Goal: Check status: Check status

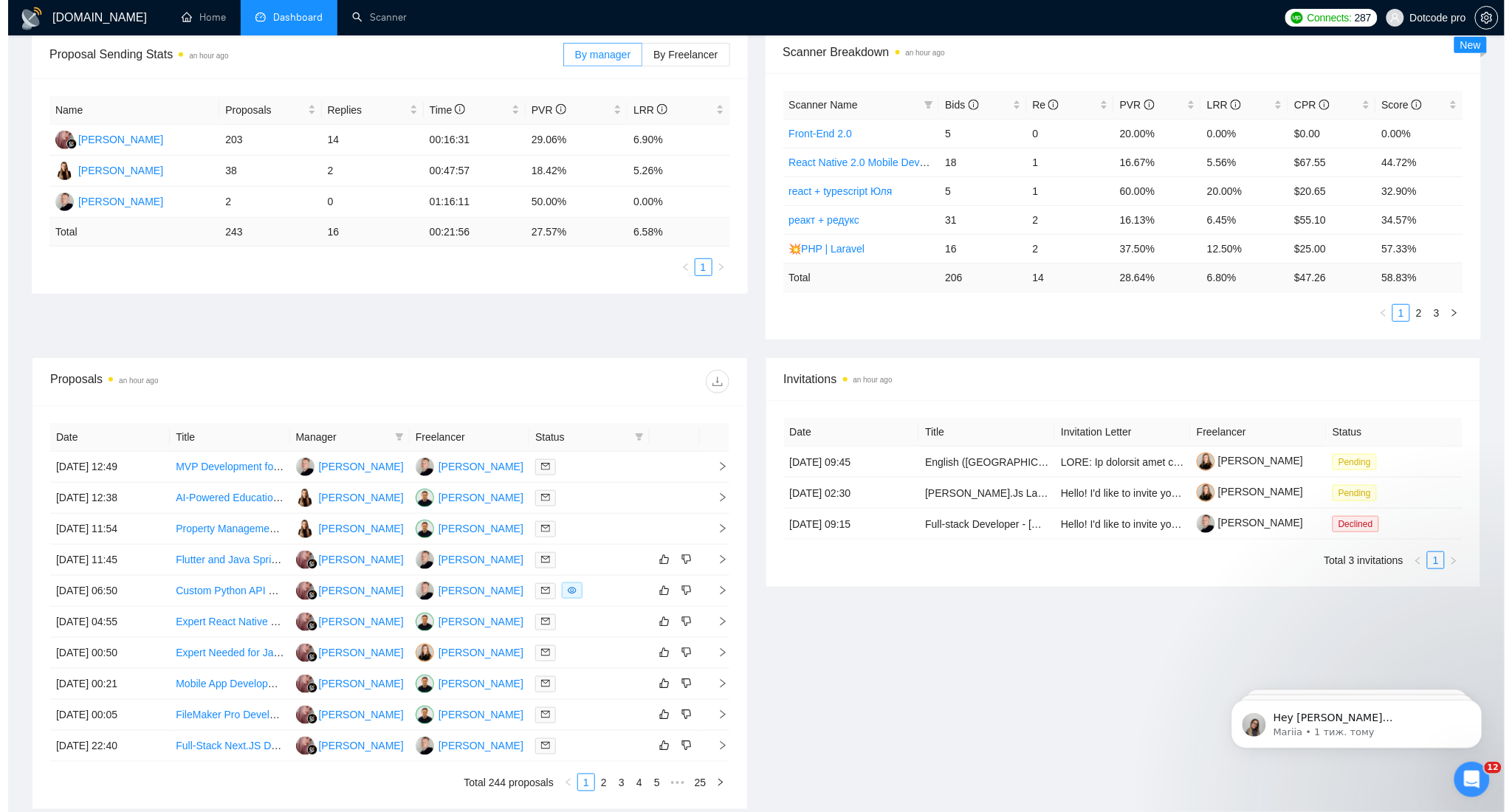
scroll to position [295, 0]
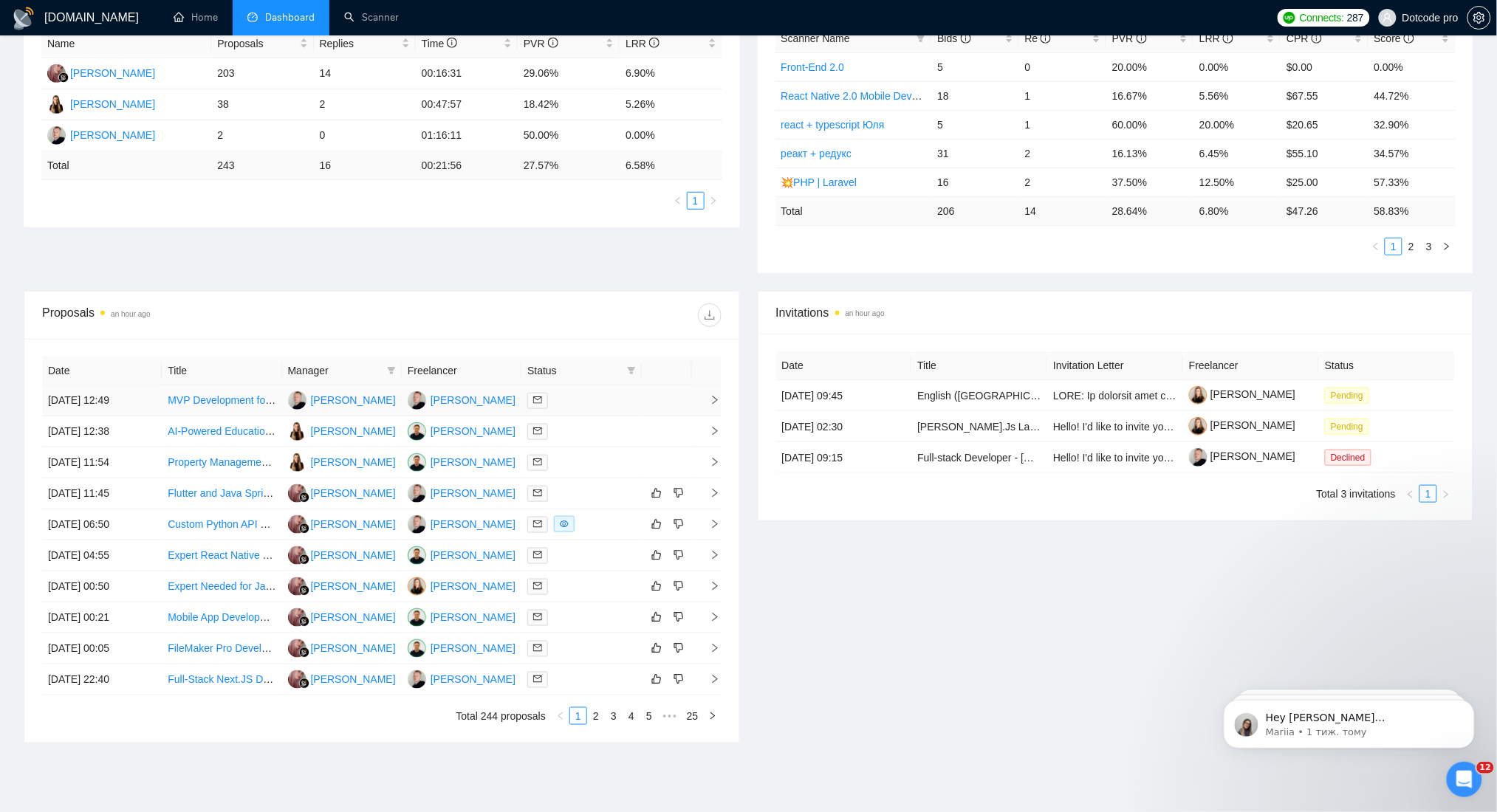
click at [129, 402] on td "[DATE] 12:49" at bounding box center [102, 400] width 120 height 31
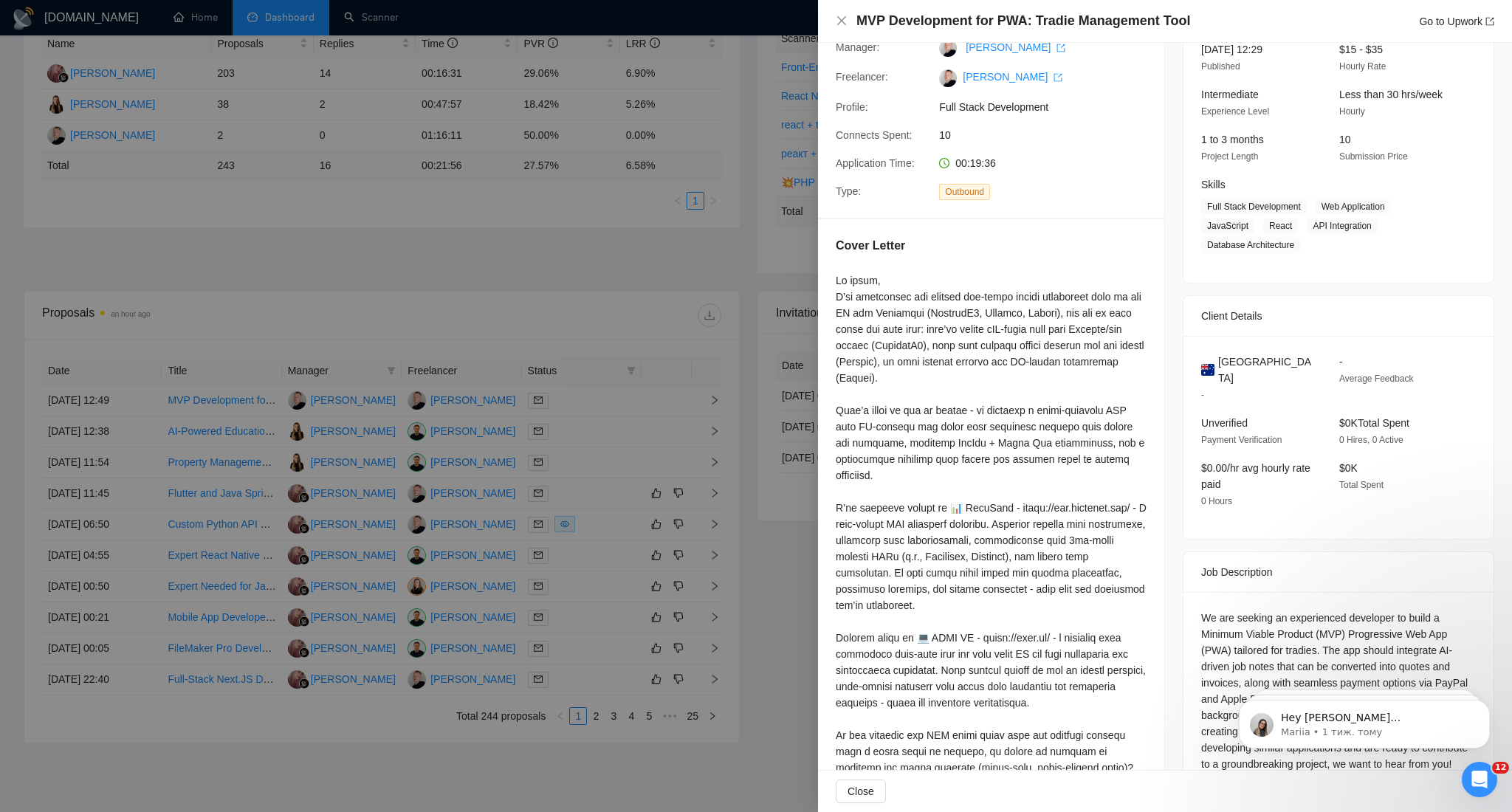
scroll to position [0, 0]
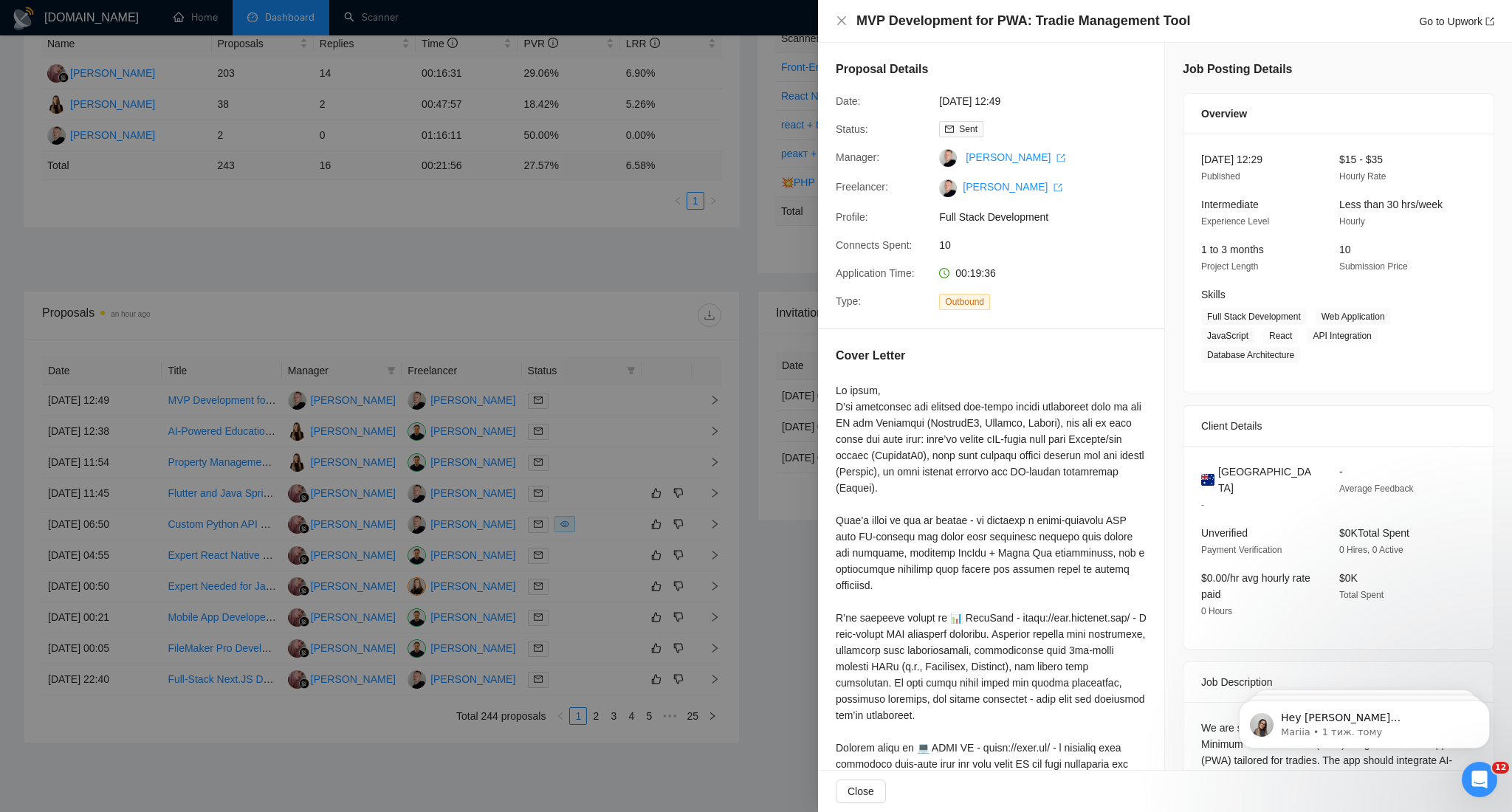
drag, startPoint x: 577, startPoint y: 275, endPoint x: 564, endPoint y: 275, distance: 13.0
click at [579, 275] on div at bounding box center [756, 406] width 1512 height 812
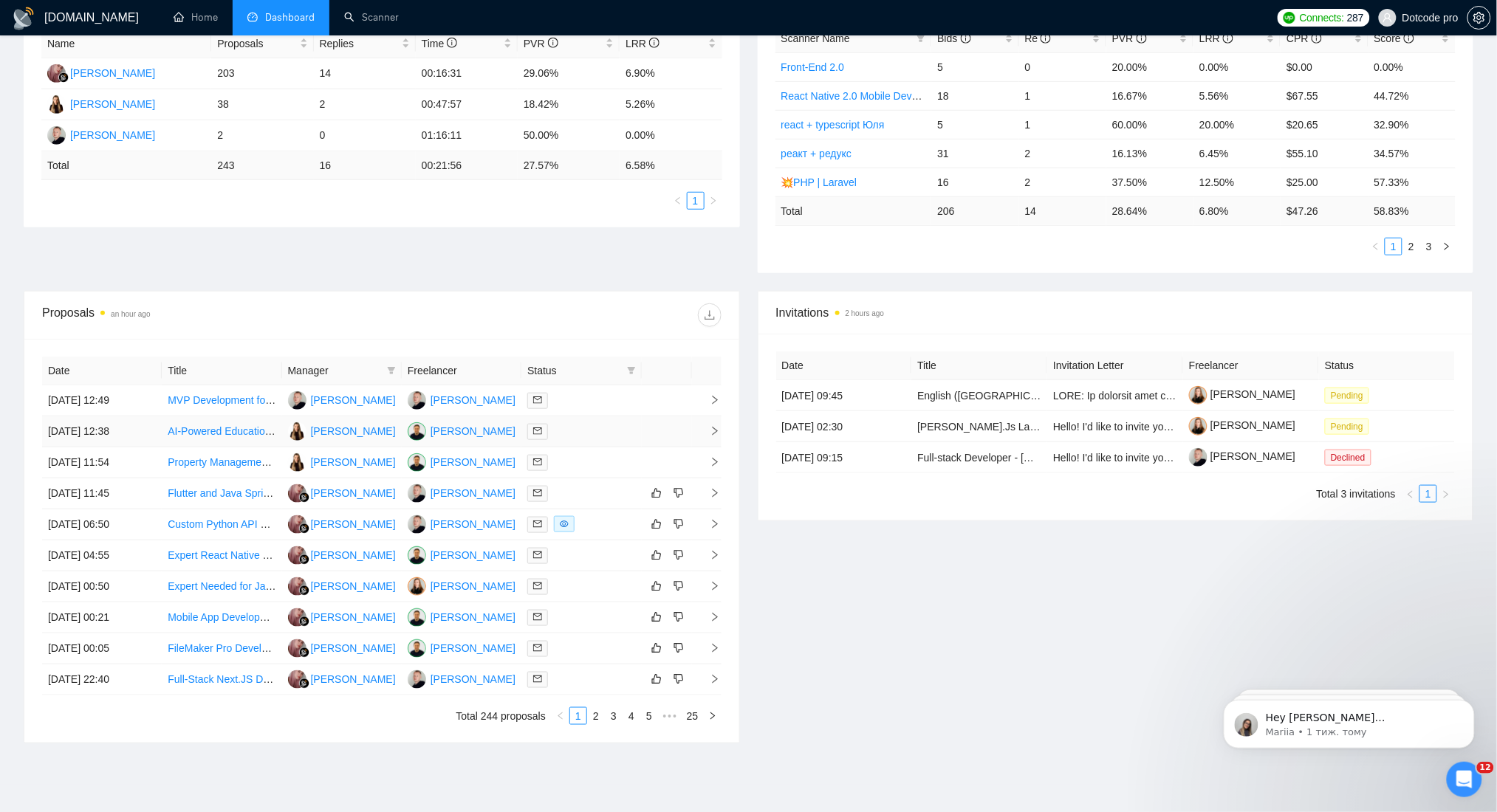
click at [120, 431] on td "[DATE] 12:38" at bounding box center [102, 431] width 120 height 31
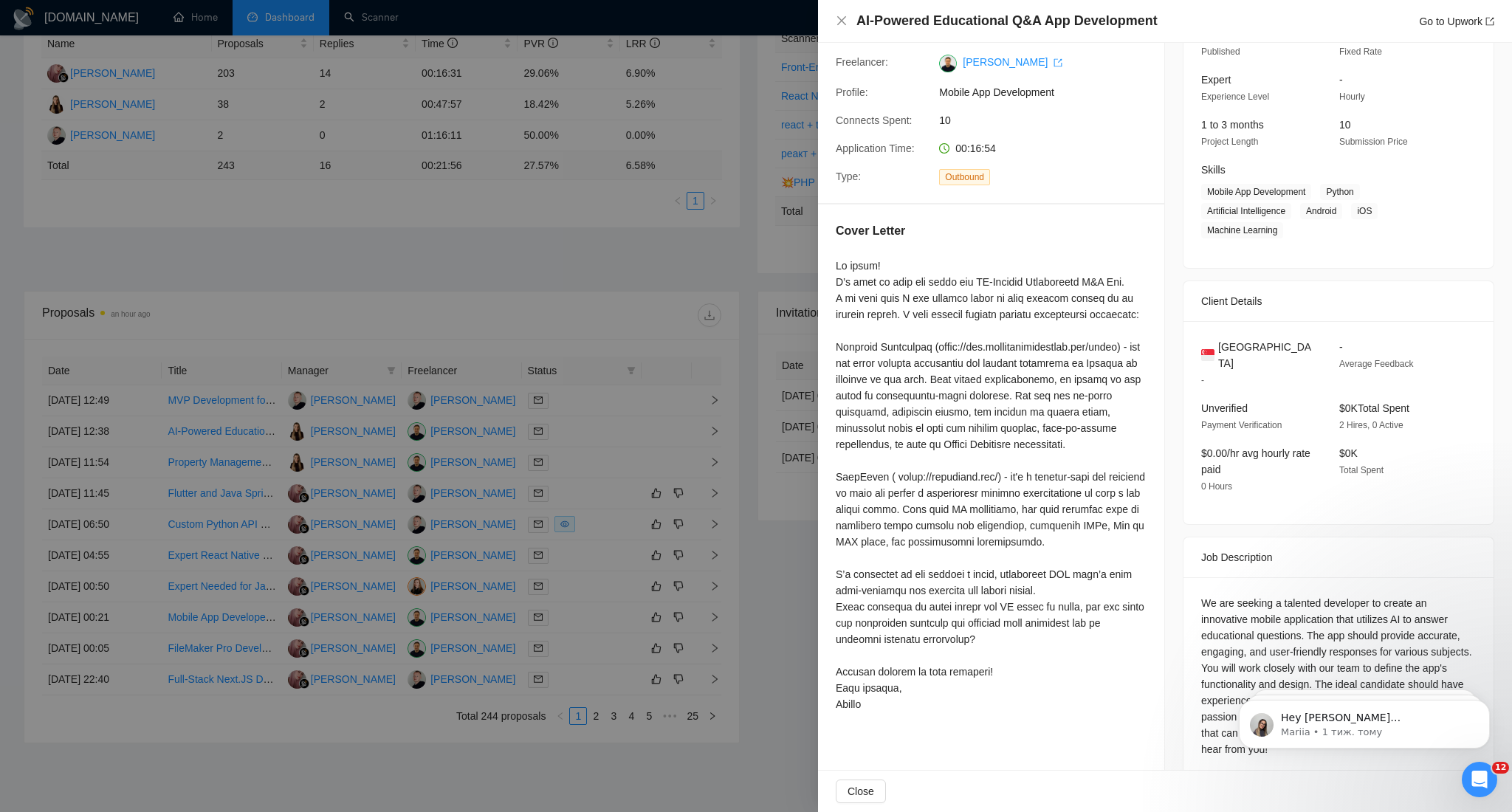
scroll to position [137, 0]
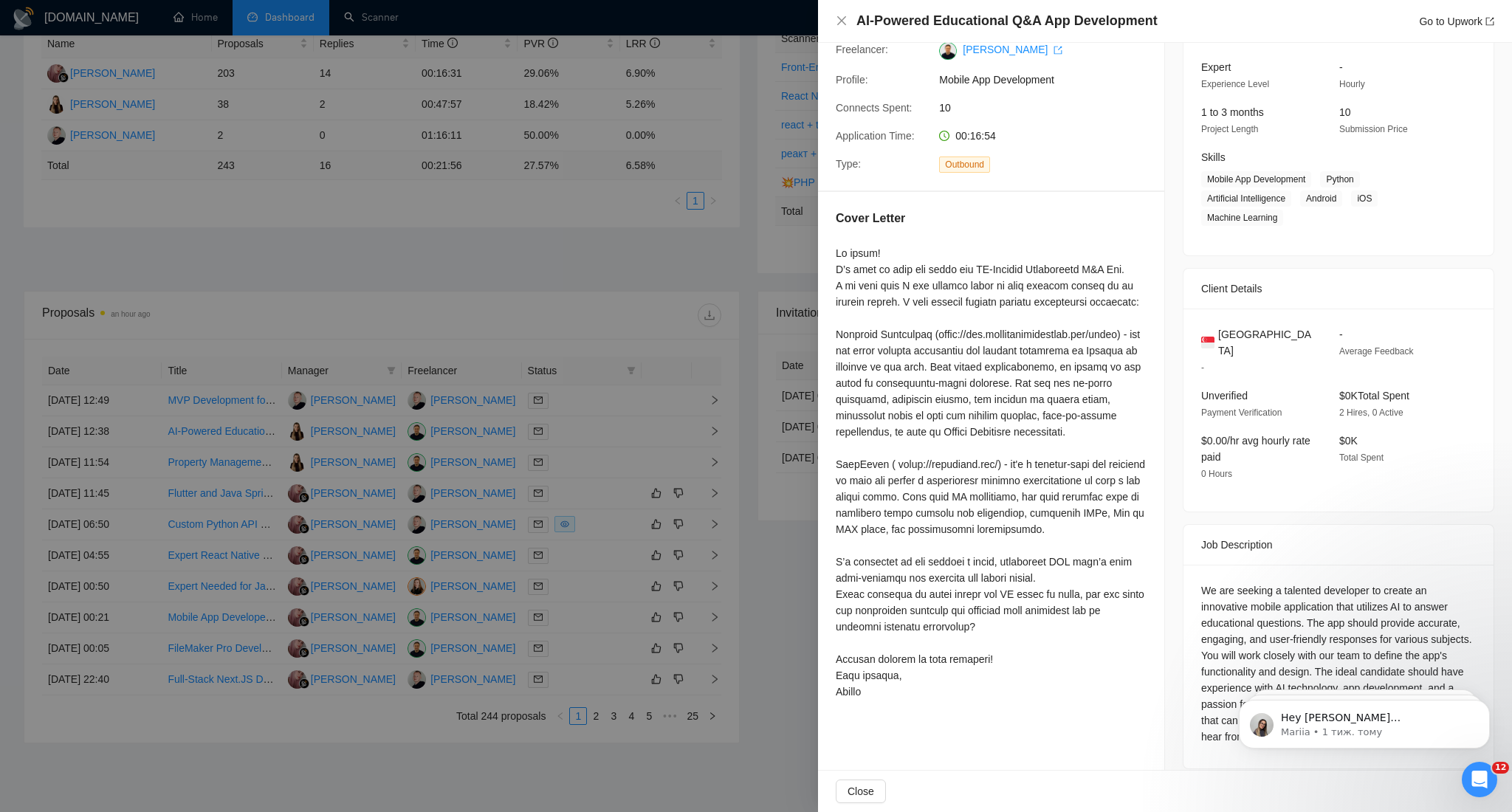
click at [611, 268] on div at bounding box center [756, 406] width 1512 height 812
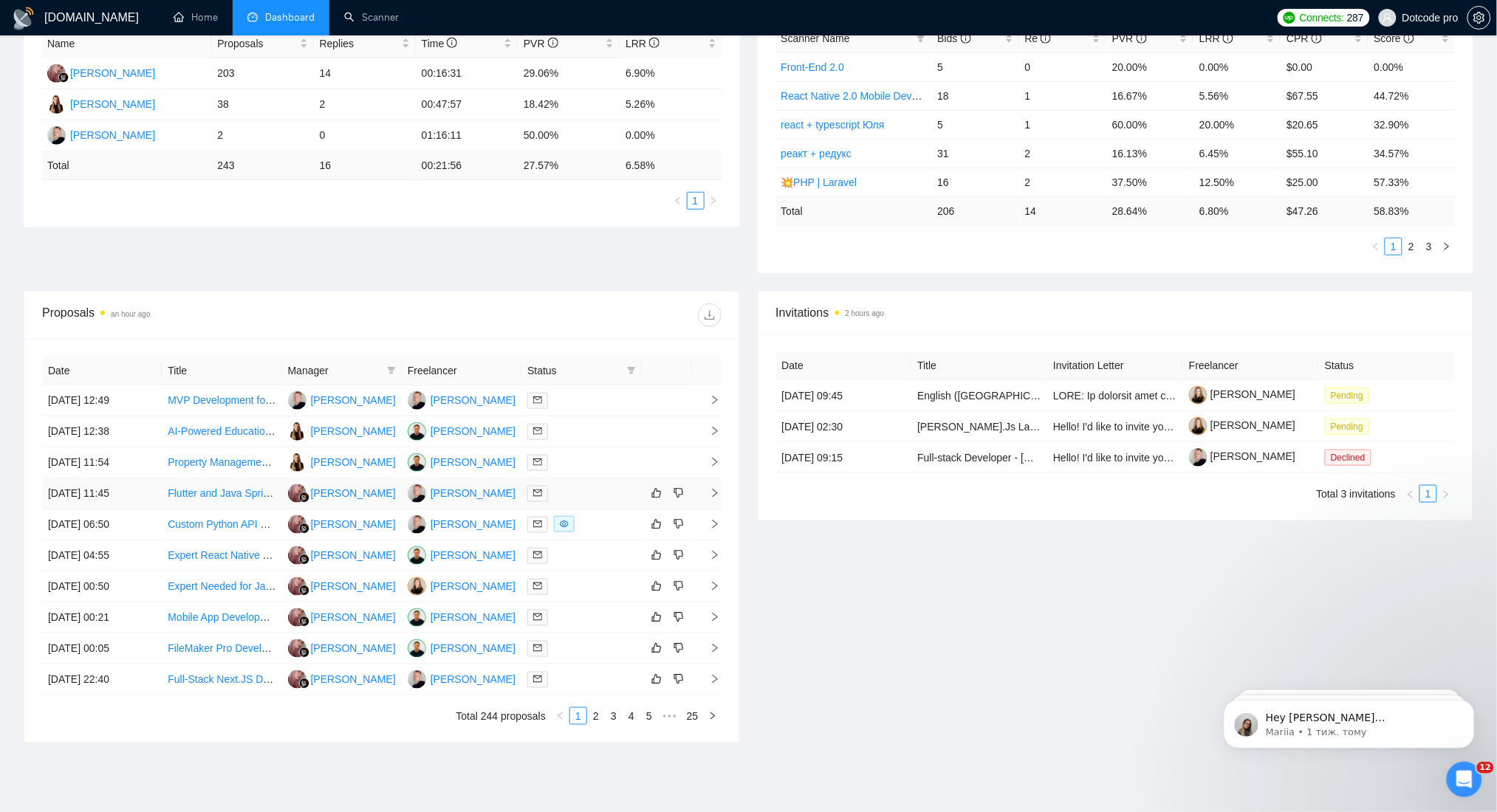
click at [97, 498] on td "[DATE] 11:45" at bounding box center [102, 494] width 120 height 31
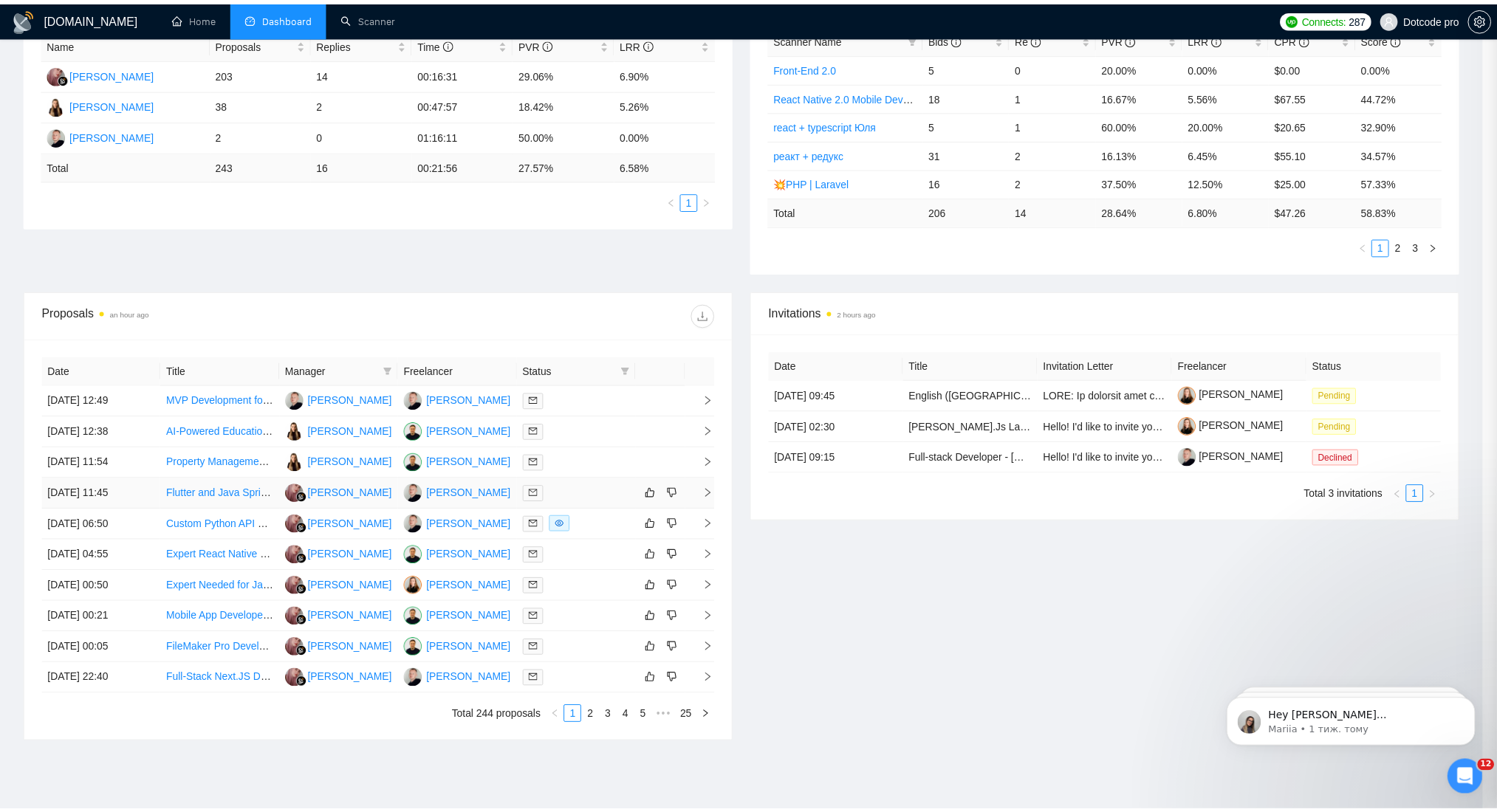
scroll to position [87, 0]
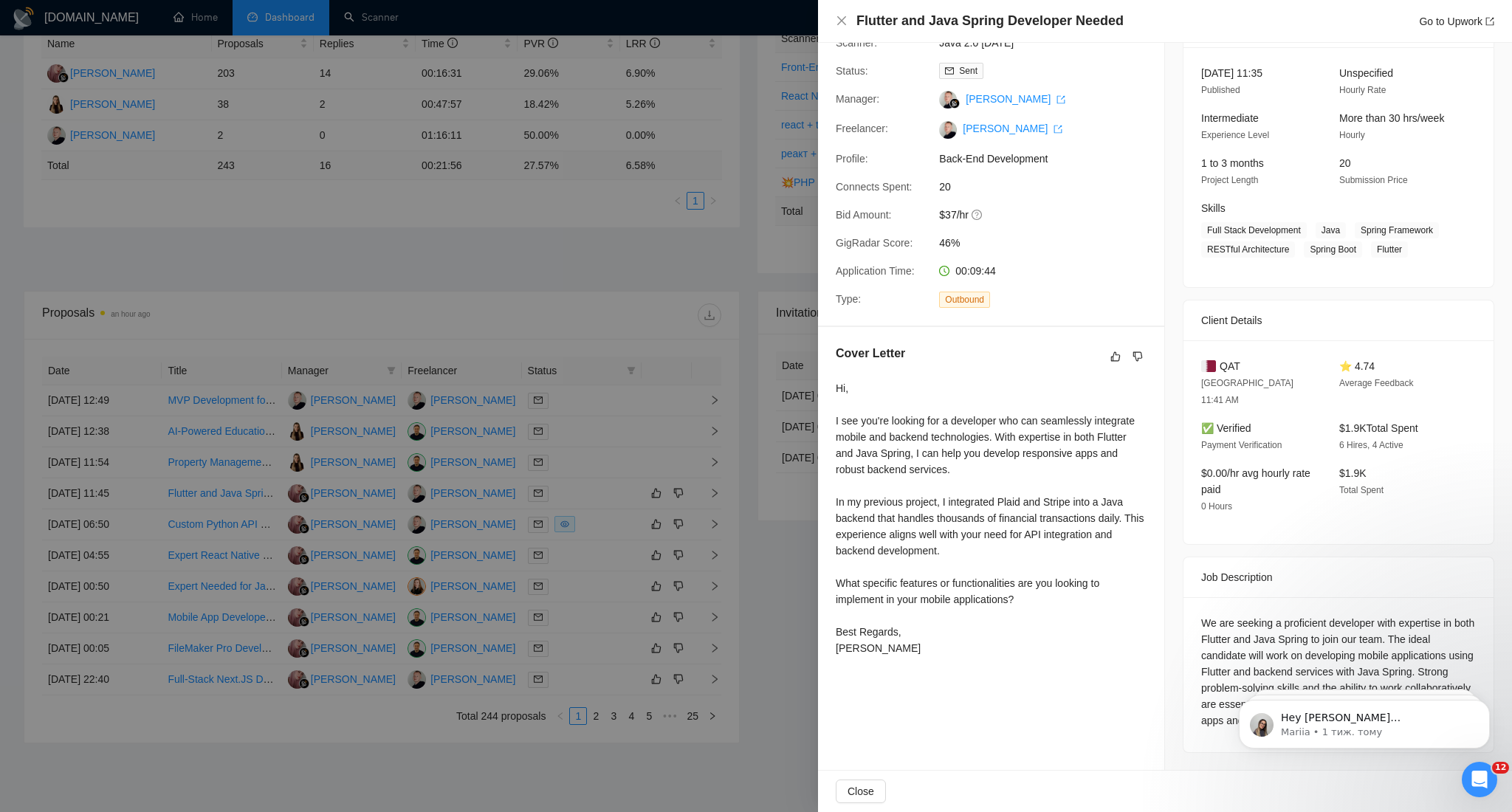
click at [544, 325] on div at bounding box center [756, 406] width 1512 height 812
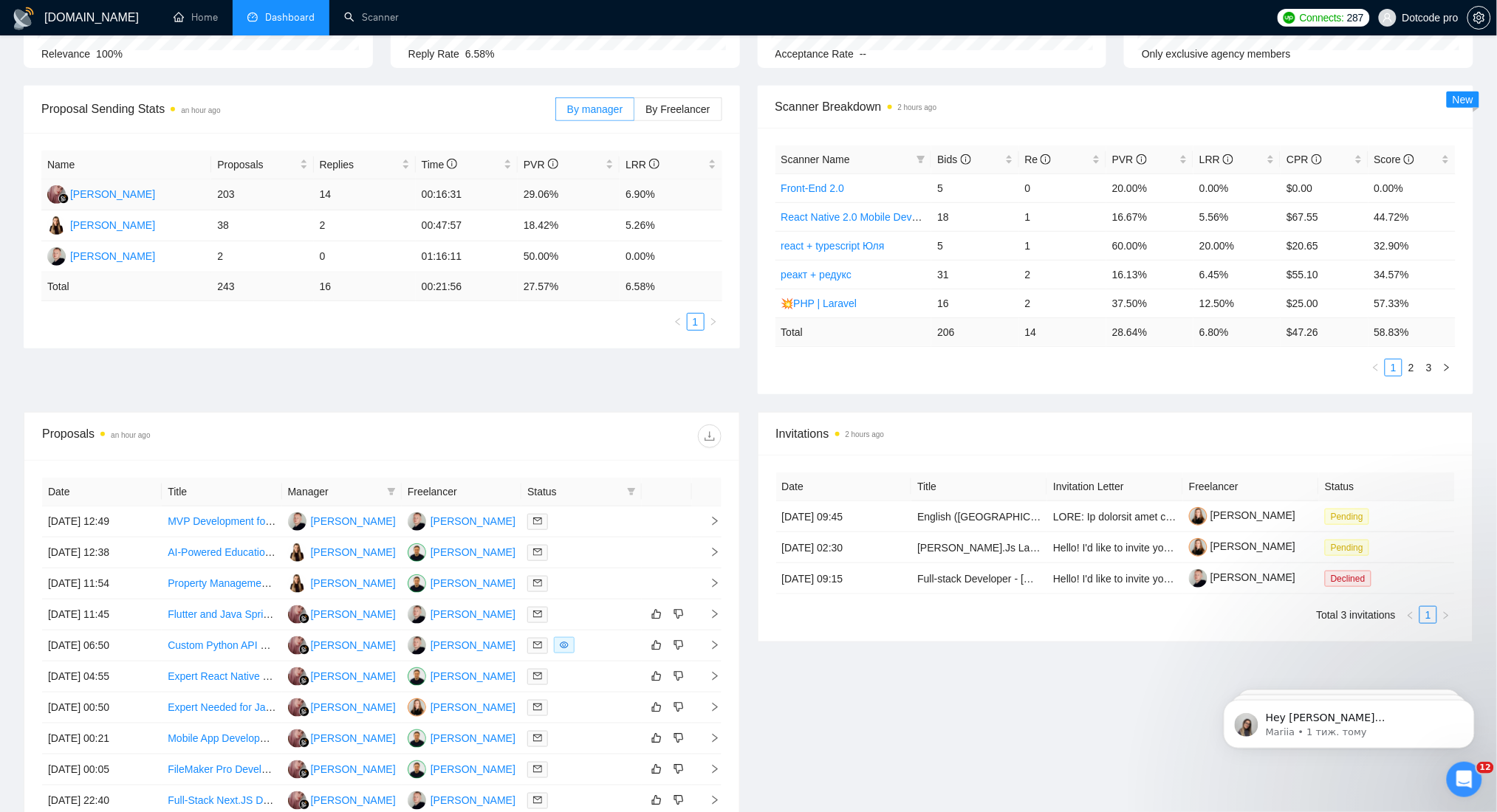
scroll to position [0, 0]
